Goal: Complete application form

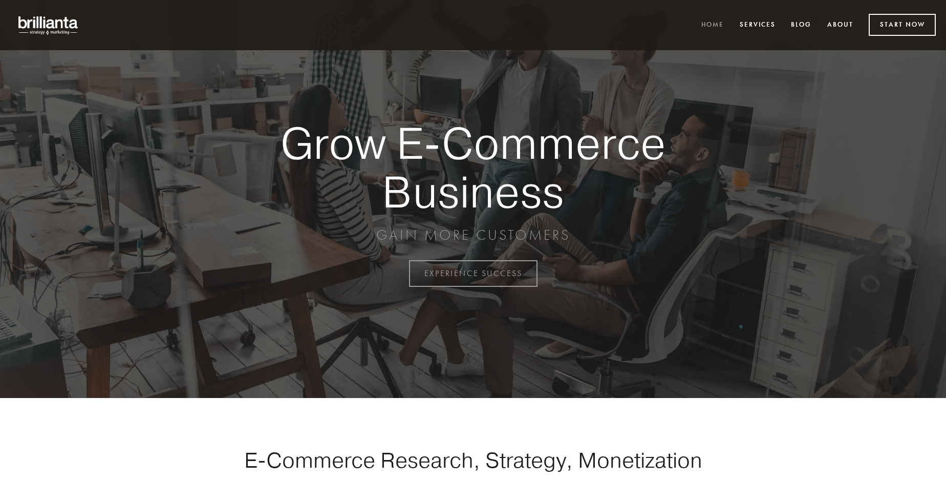
scroll to position [2683, 0]
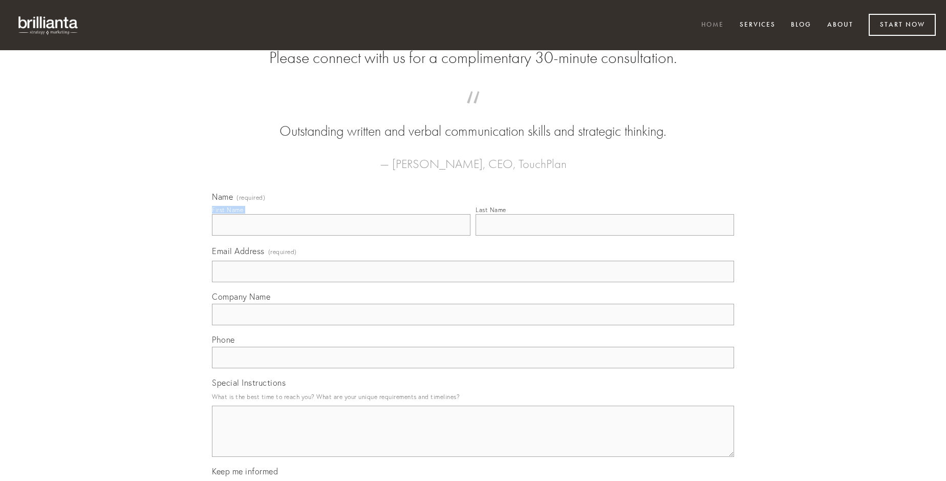
type input "[PERSON_NAME]"
click at [604, 235] on input "Last Name" at bounding box center [604, 224] width 258 height 21
type input "[PERSON_NAME]"
click at [473, 282] on input "Email Address (required)" at bounding box center [473, 271] width 522 height 21
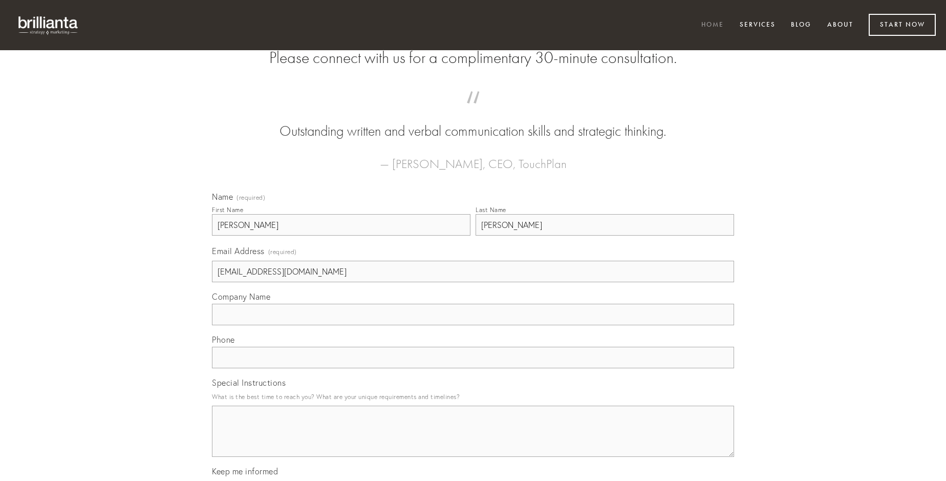
type input "[EMAIL_ADDRESS][DOMAIN_NAME]"
click at [473, 325] on input "Company Name" at bounding box center [473, 314] width 522 height 21
type input "conduco"
click at [473, 368] on input "text" at bounding box center [473, 356] width 522 height 21
click at [473, 440] on textarea "Special Instructions" at bounding box center [473, 430] width 522 height 51
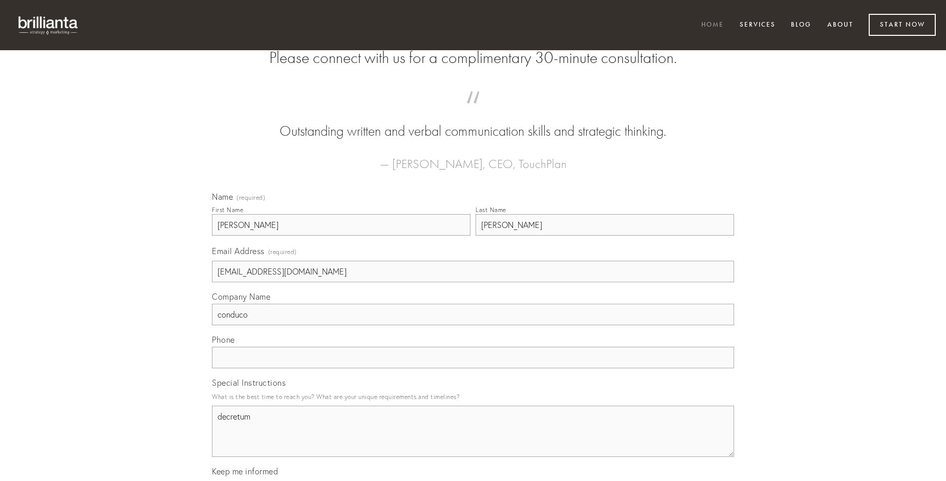
type textarea "decretum"
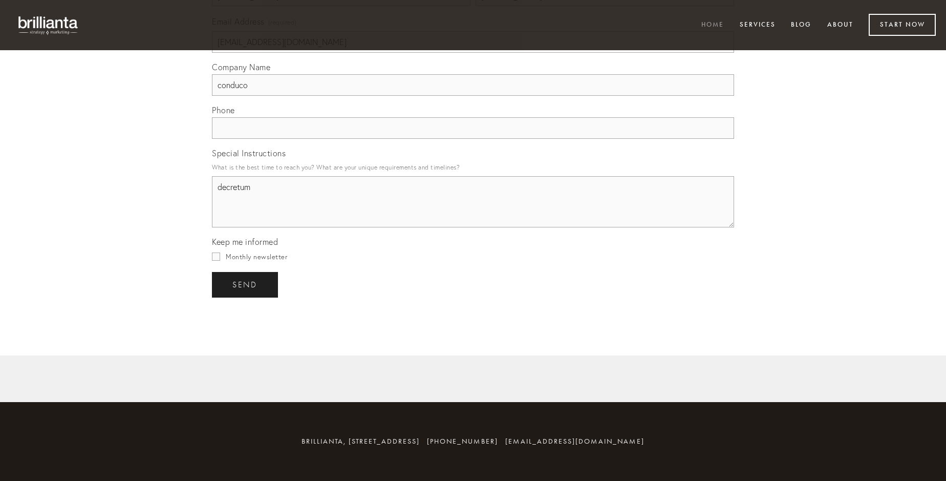
click at [246, 284] on span "send" at bounding box center [244, 284] width 25 height 9
